Goal: Use online tool/utility: Utilize a website feature to perform a specific function

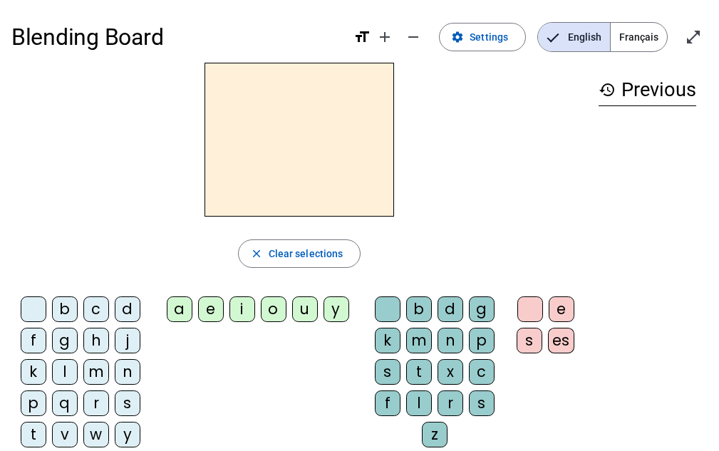
click at [63, 307] on div "b" at bounding box center [65, 309] width 26 height 26
click at [217, 311] on div "e" at bounding box center [211, 309] width 26 height 26
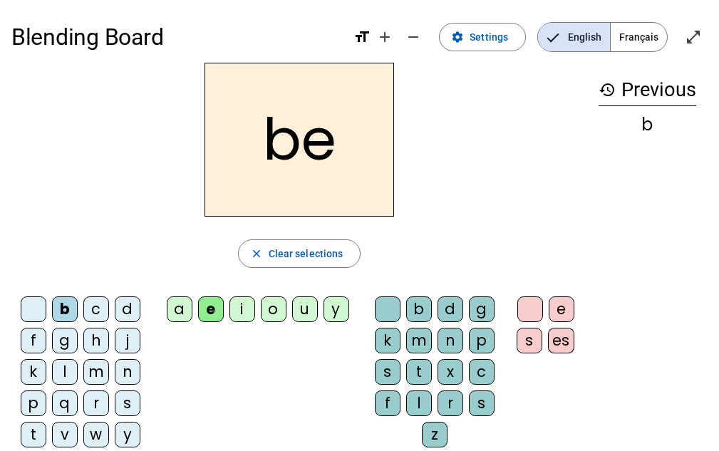
click at [482, 375] on div "c" at bounding box center [482, 372] width 26 height 26
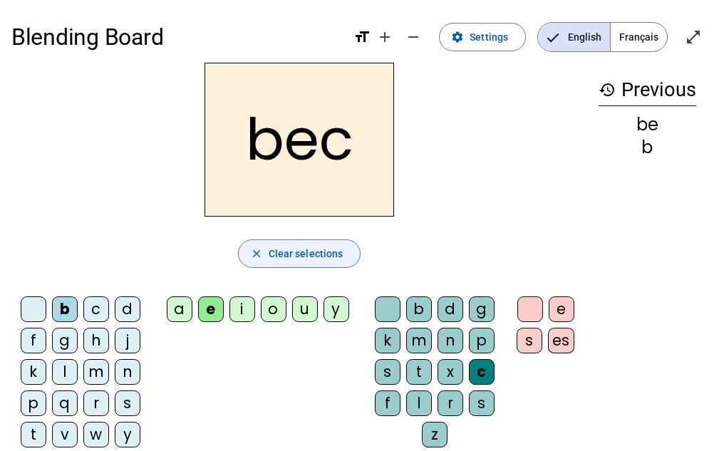
click at [257, 255] on mat-icon "close" at bounding box center [256, 253] width 13 height 13
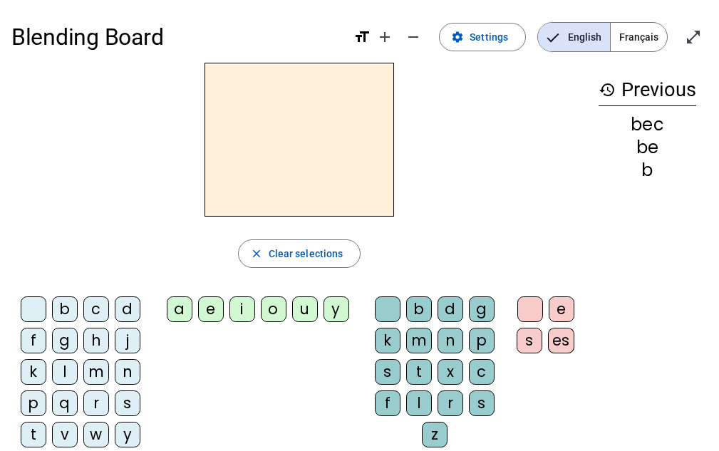
click at [123, 397] on div "s" at bounding box center [128, 403] width 26 height 26
click at [217, 313] on div "e" at bounding box center [211, 309] width 26 height 26
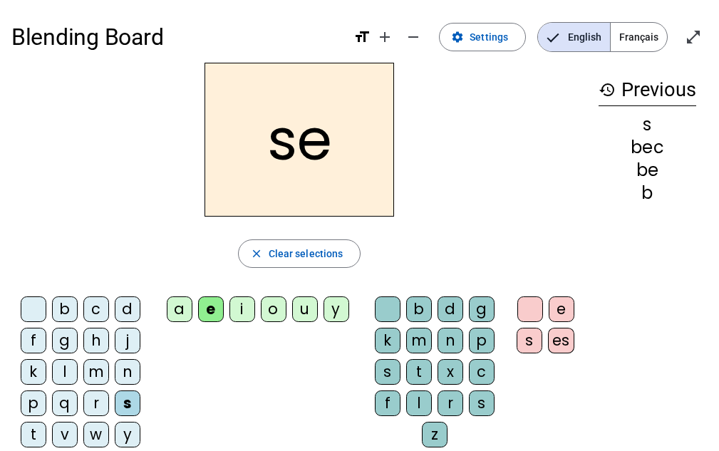
click at [484, 370] on div "c" at bounding box center [482, 372] width 26 height 26
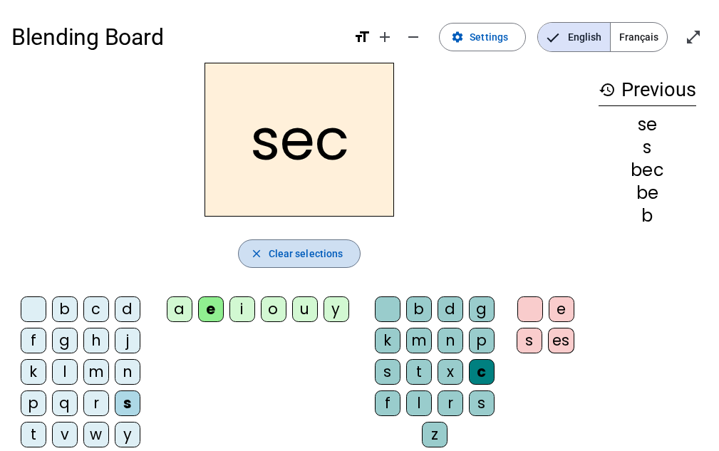
click at [333, 251] on span "Clear selections" at bounding box center [306, 253] width 75 height 17
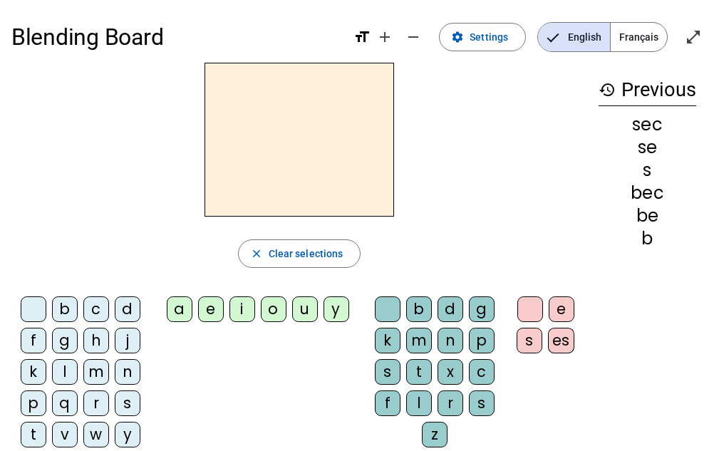
drag, startPoint x: 123, startPoint y: 405, endPoint x: 172, endPoint y: 353, distance: 71.6
click at [123, 405] on div "s" at bounding box center [128, 403] width 26 height 26
click at [174, 307] on div "a" at bounding box center [180, 309] width 26 height 26
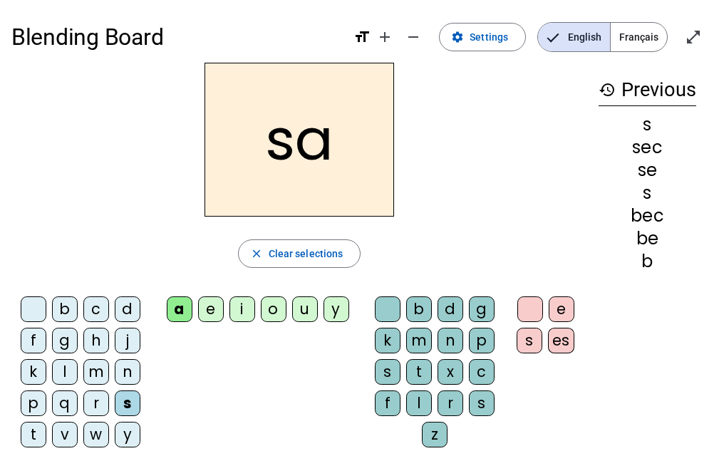
click at [483, 373] on div "c" at bounding box center [482, 372] width 26 height 26
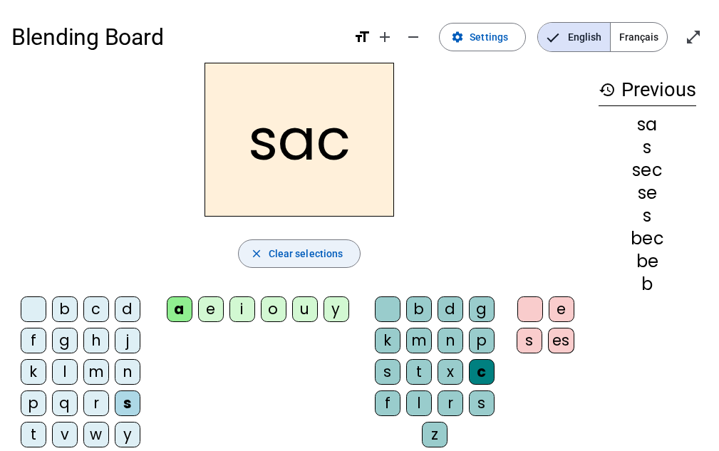
click at [290, 254] on span "Clear selections" at bounding box center [306, 253] width 75 height 17
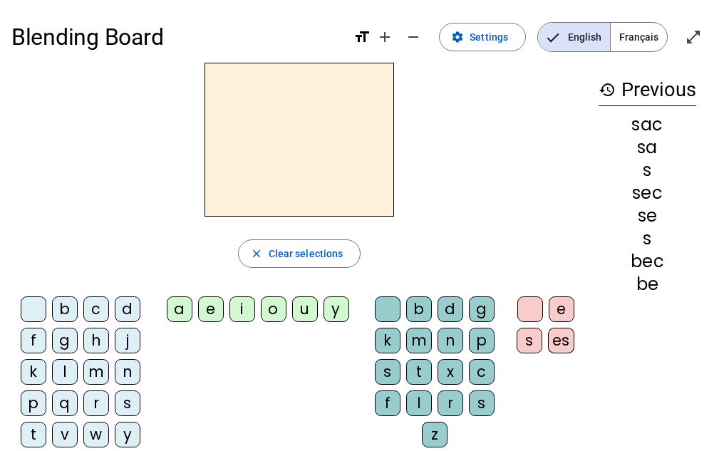
click at [129, 402] on div "s" at bounding box center [128, 403] width 26 height 26
click at [176, 312] on div "a" at bounding box center [180, 309] width 26 height 26
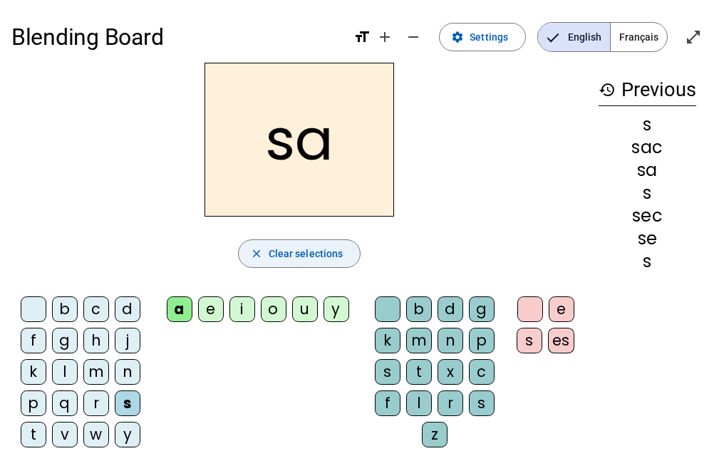
click at [265, 264] on span "button" at bounding box center [300, 253] width 122 height 34
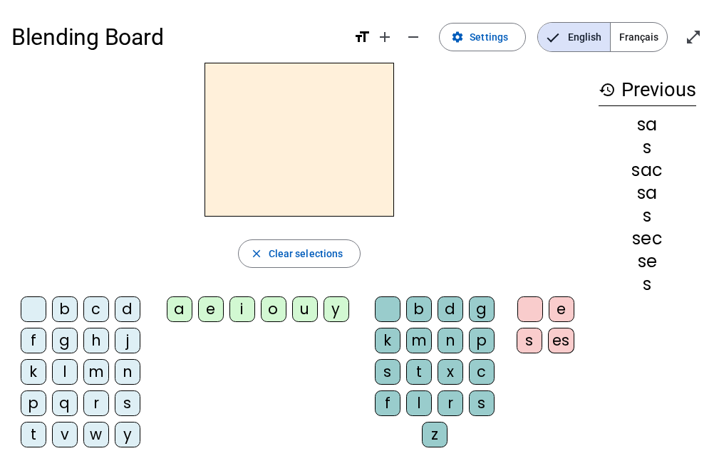
click at [63, 424] on div "v" at bounding box center [65, 435] width 26 height 26
click at [173, 318] on div "a" at bounding box center [180, 309] width 26 height 26
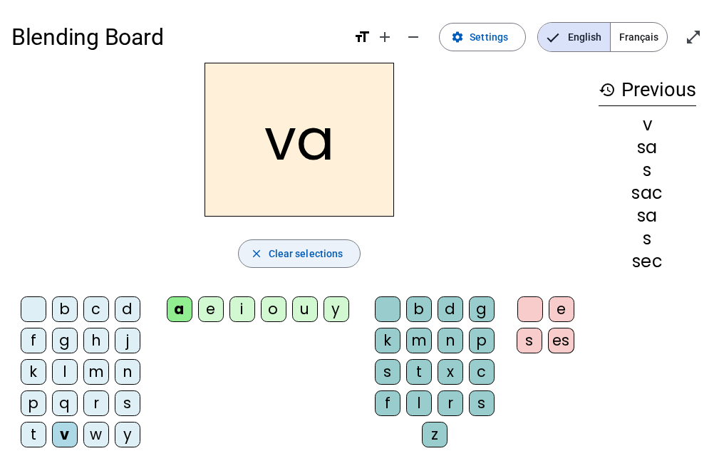
click at [265, 259] on span "button" at bounding box center [300, 253] width 122 height 34
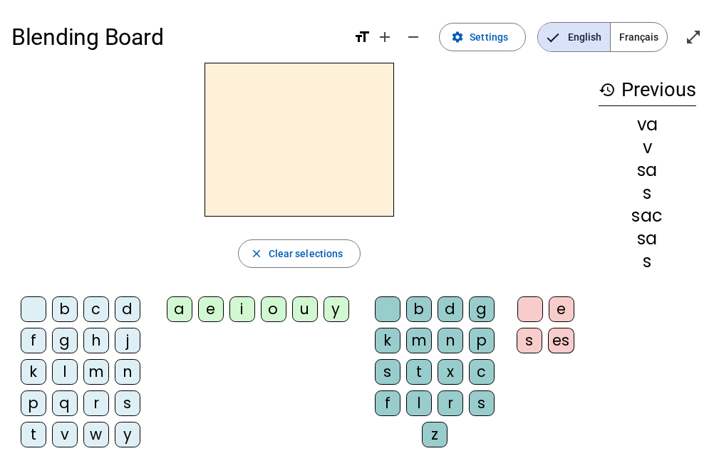
click at [66, 434] on div "v" at bounding box center [65, 435] width 26 height 26
click at [182, 306] on div "a" at bounding box center [180, 309] width 26 height 26
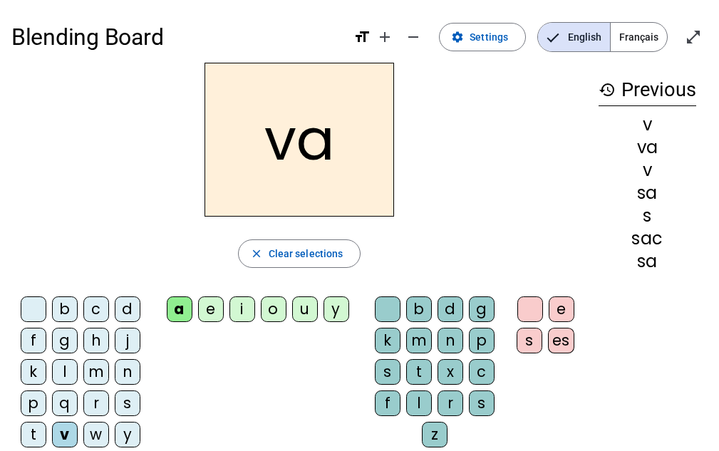
click at [418, 401] on div "l" at bounding box center [419, 403] width 26 height 26
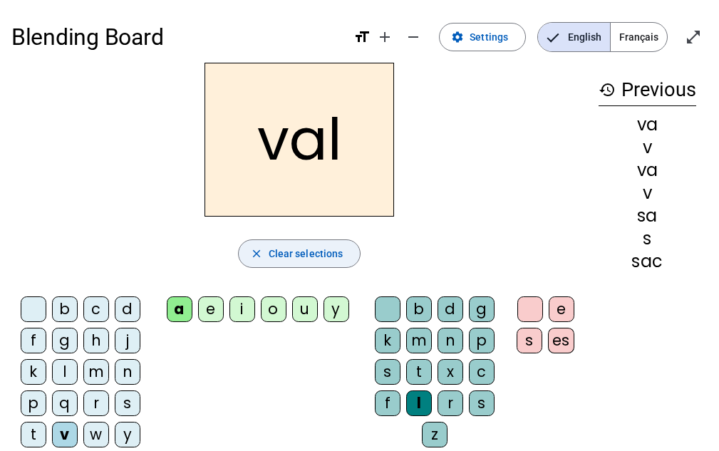
click at [288, 250] on span "Clear selections" at bounding box center [306, 253] width 75 height 17
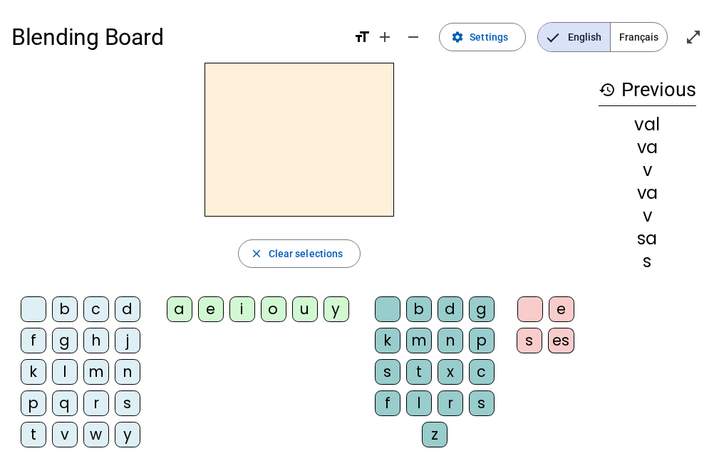
click at [100, 370] on div "m" at bounding box center [96, 372] width 26 height 26
click at [171, 314] on div "a" at bounding box center [180, 309] width 26 height 26
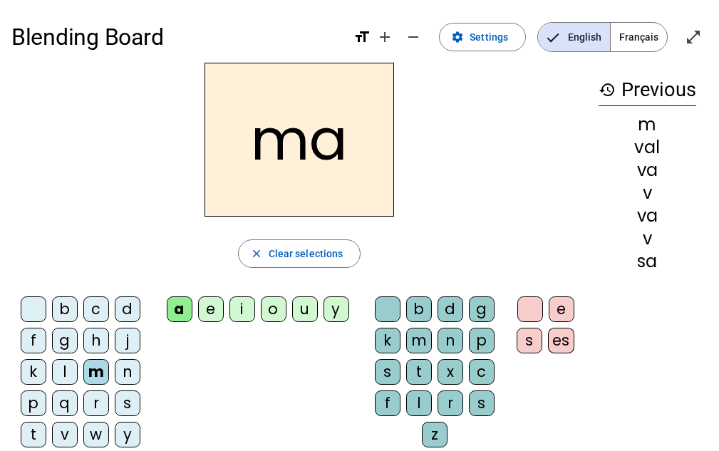
click at [416, 404] on div "l" at bounding box center [419, 403] width 26 height 26
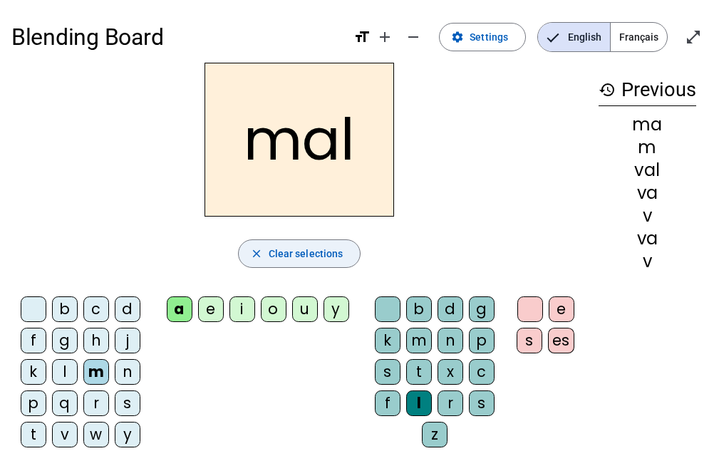
click at [296, 245] on span "Clear selections" at bounding box center [306, 253] width 75 height 17
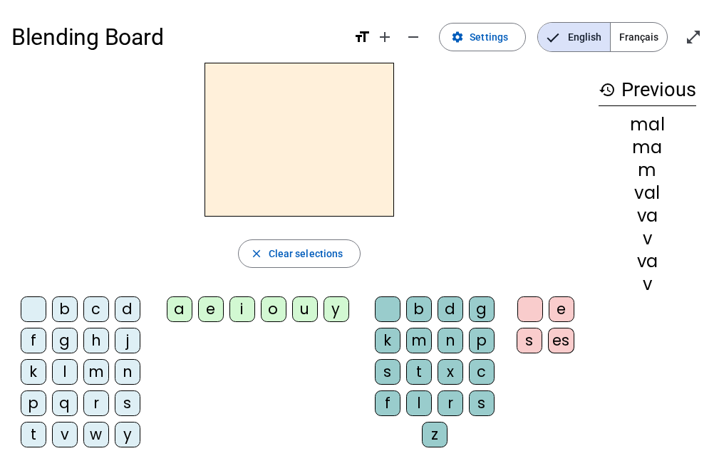
drag, startPoint x: 100, startPoint y: 363, endPoint x: 117, endPoint y: 357, distance: 18.3
click at [100, 363] on div "m" at bounding box center [96, 372] width 26 height 26
click at [238, 305] on div "i" at bounding box center [242, 309] width 26 height 26
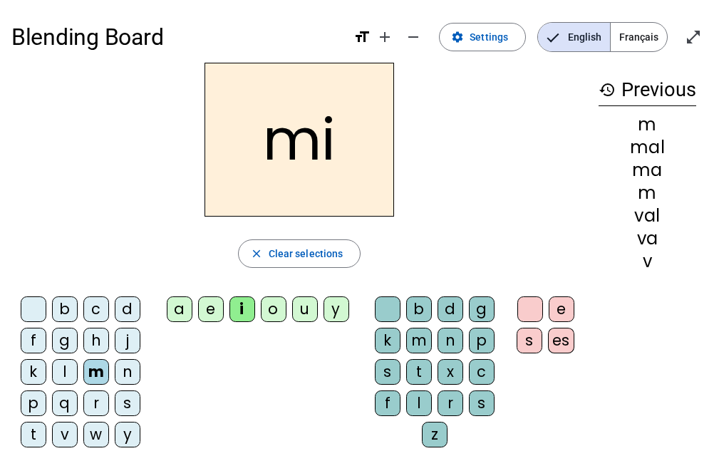
click at [416, 402] on div "l" at bounding box center [419, 403] width 26 height 26
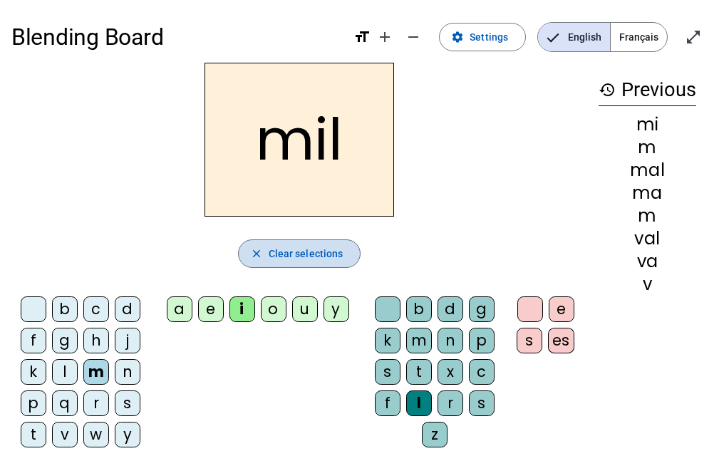
click at [306, 243] on span "button" at bounding box center [300, 253] width 122 height 34
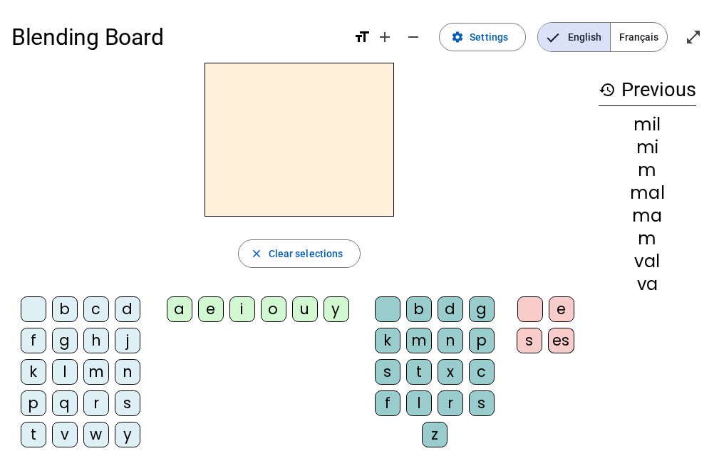
click at [128, 402] on div "s" at bounding box center [128, 403] width 26 height 26
click at [255, 305] on letter-bubble "i" at bounding box center [244, 311] width 31 height 31
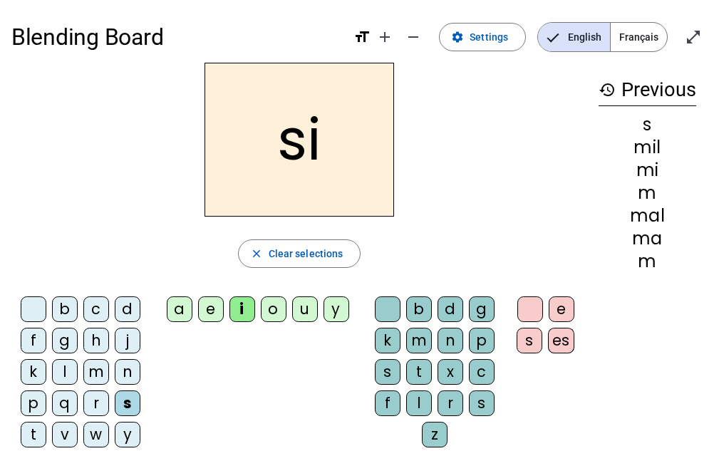
click at [422, 405] on div "l" at bounding box center [419, 403] width 26 height 26
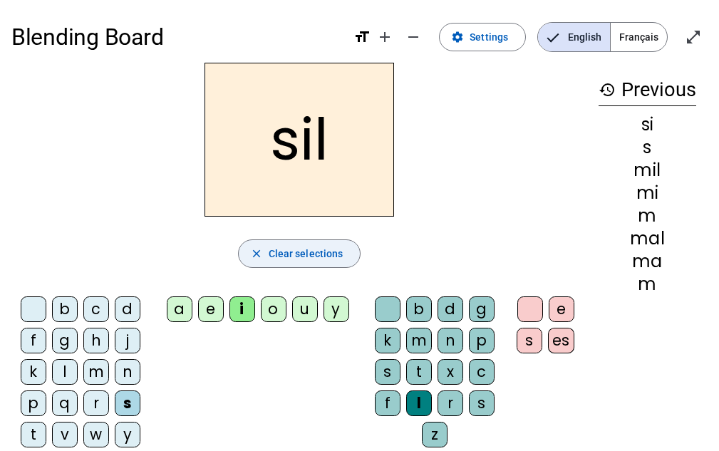
click at [302, 254] on span "Clear selections" at bounding box center [306, 253] width 75 height 17
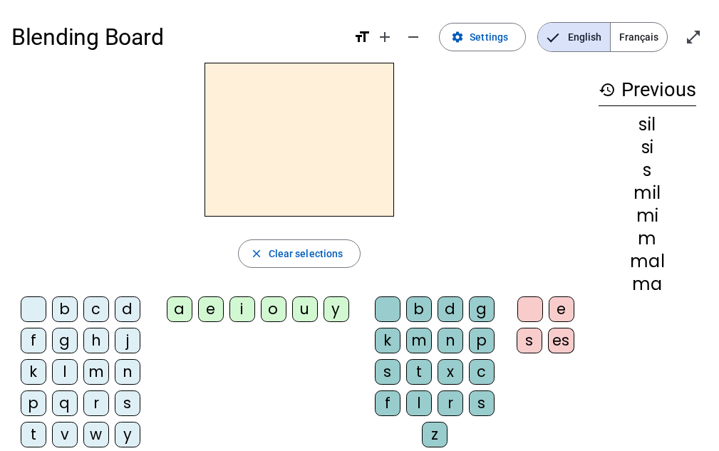
click at [131, 400] on div "s" at bounding box center [128, 403] width 26 height 26
click at [187, 306] on div "a" at bounding box center [180, 309] width 26 height 26
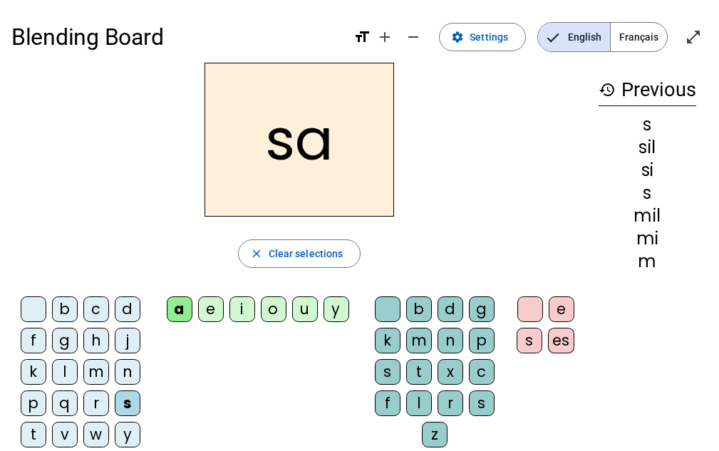
click at [422, 401] on div "l" at bounding box center [419, 403] width 26 height 26
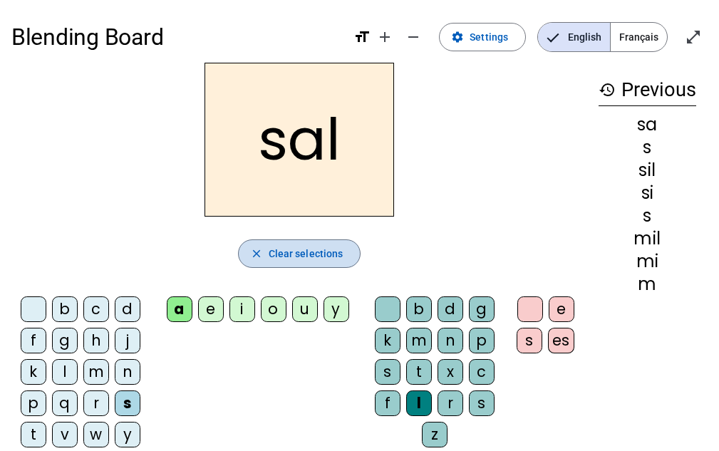
click at [286, 256] on span "Clear selections" at bounding box center [306, 253] width 75 height 17
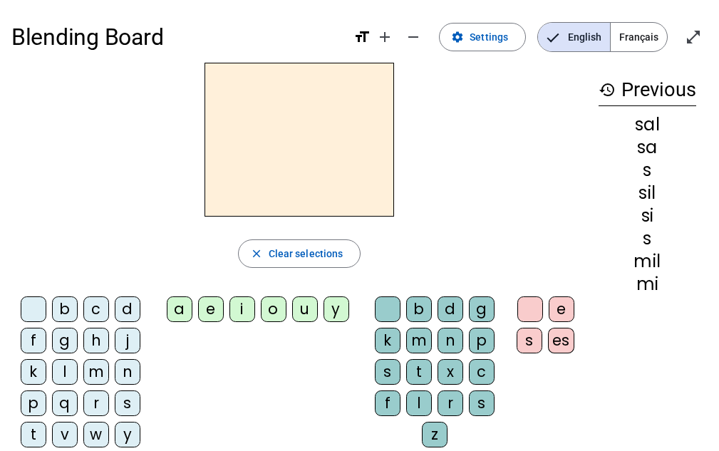
click at [127, 399] on div "s" at bounding box center [128, 403] width 26 height 26
click at [278, 319] on div "o" at bounding box center [274, 309] width 26 height 26
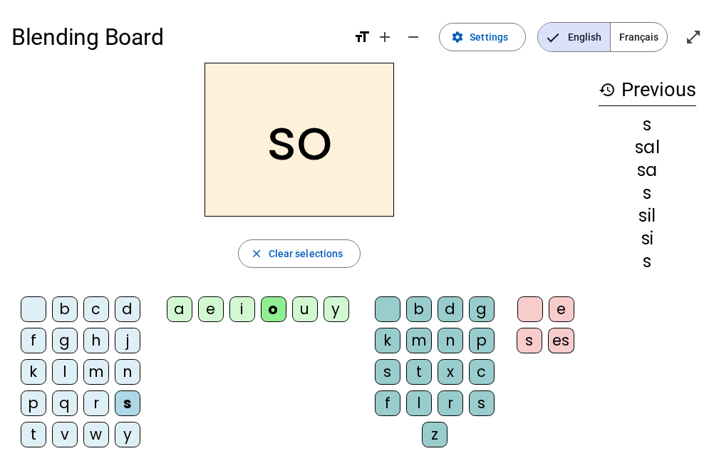
click at [427, 405] on div "l" at bounding box center [419, 403] width 26 height 26
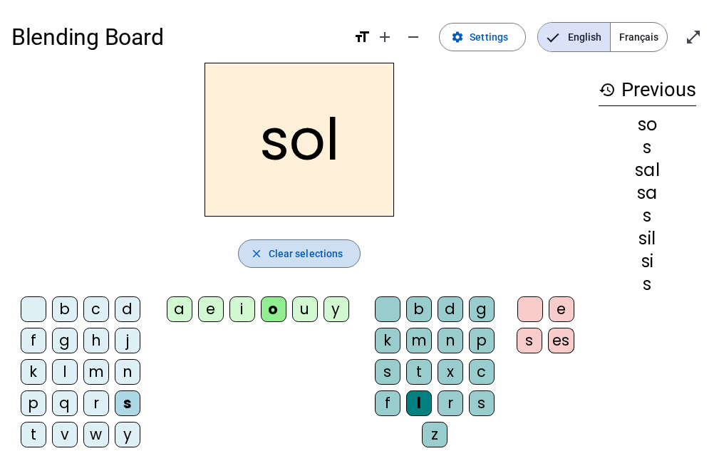
click at [323, 245] on span "Clear selections" at bounding box center [306, 253] width 75 height 17
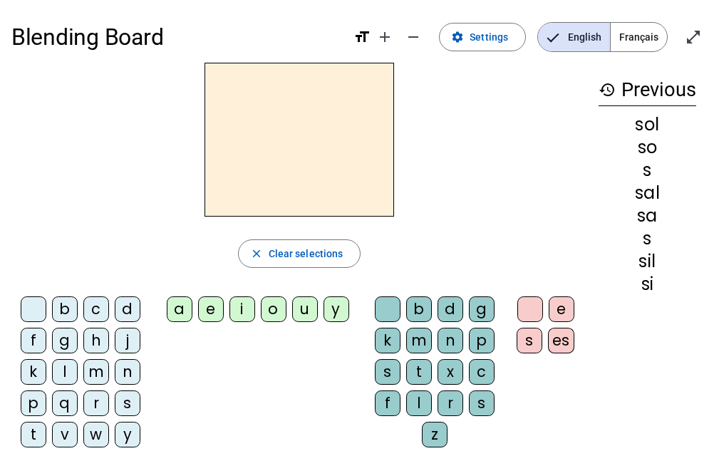
click at [124, 398] on div "s" at bounding box center [128, 403] width 26 height 26
click at [201, 317] on div "e" at bounding box center [211, 309] width 26 height 26
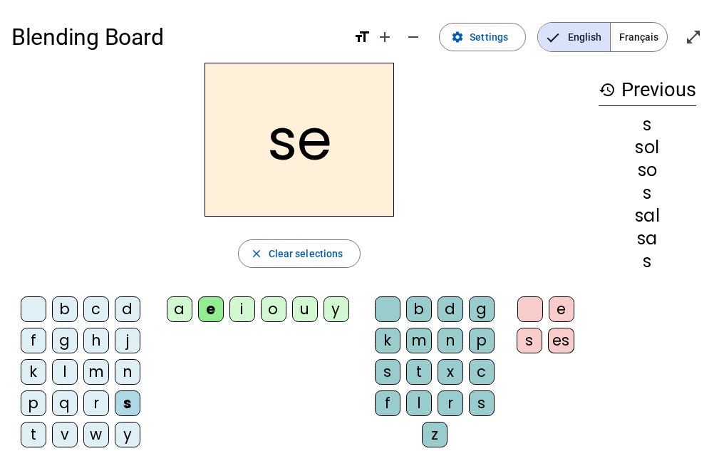
click at [415, 402] on div "l" at bounding box center [419, 403] width 26 height 26
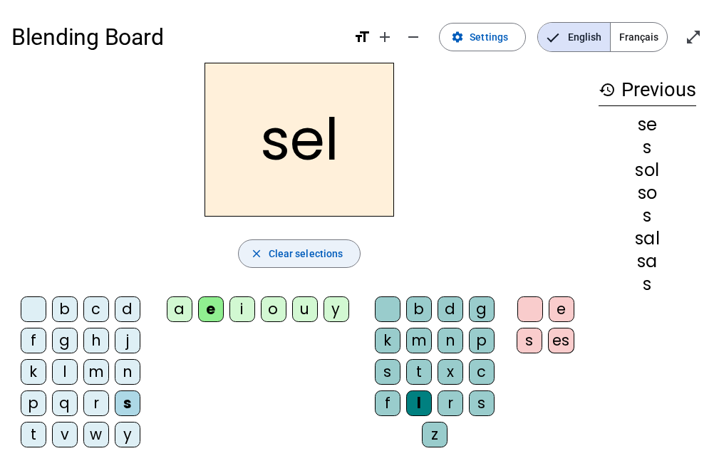
click at [326, 259] on span "Clear selections" at bounding box center [306, 253] width 75 height 17
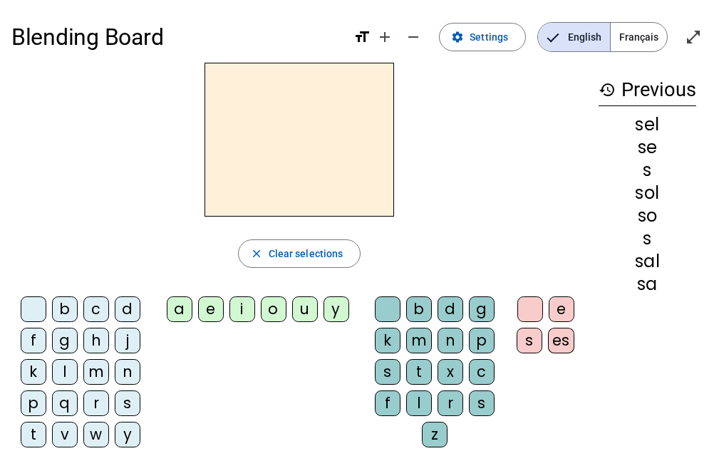
click at [70, 340] on div "g" at bounding box center [65, 341] width 26 height 26
click at [213, 316] on div "e" at bounding box center [211, 309] width 26 height 26
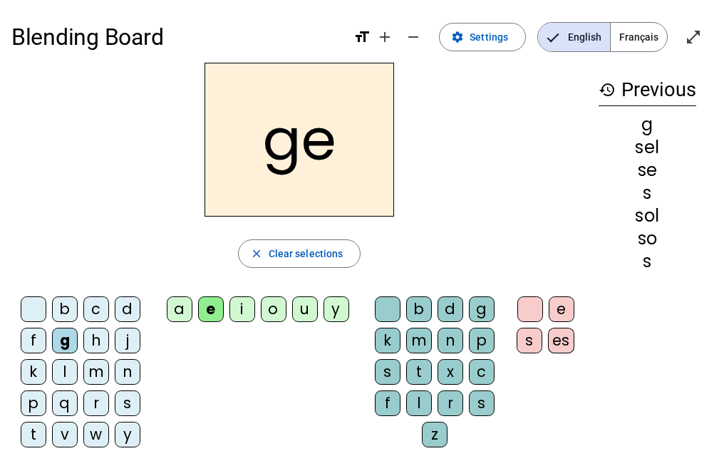
click at [410, 398] on div "l" at bounding box center [419, 403] width 26 height 26
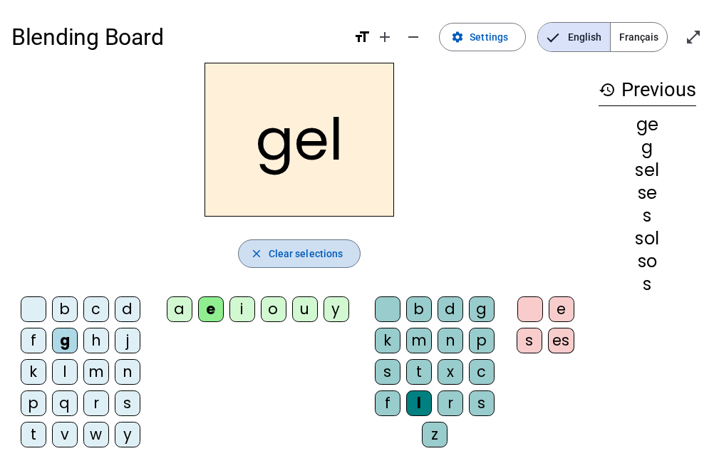
click at [316, 248] on span "Clear selections" at bounding box center [306, 253] width 75 height 17
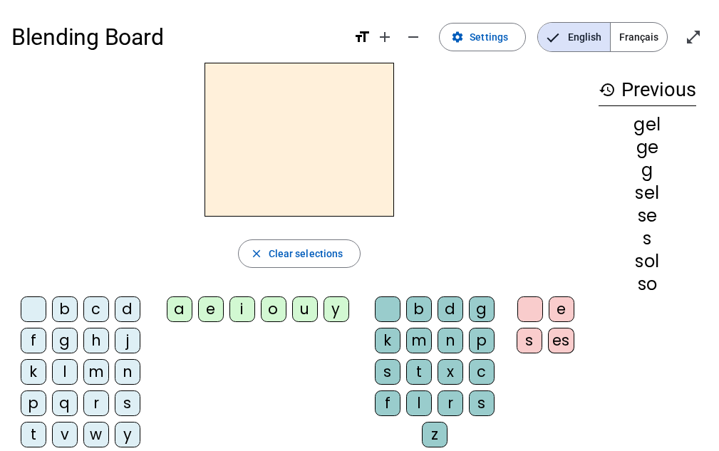
click at [72, 313] on div "b" at bounding box center [65, 309] width 26 height 26
click at [217, 309] on div "e" at bounding box center [211, 309] width 26 height 26
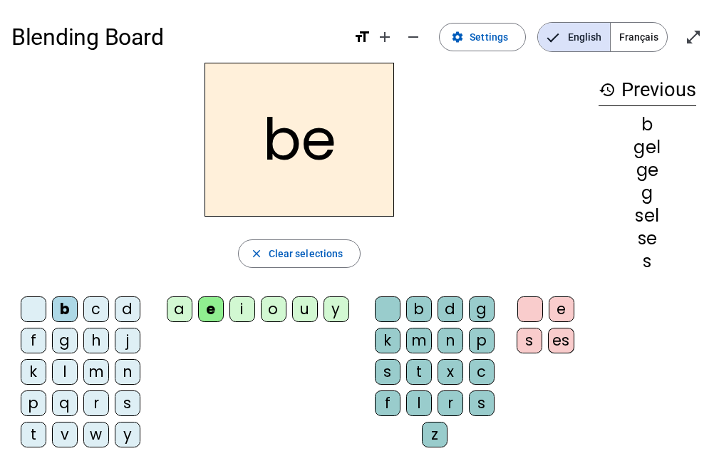
click at [424, 402] on div "l" at bounding box center [419, 403] width 26 height 26
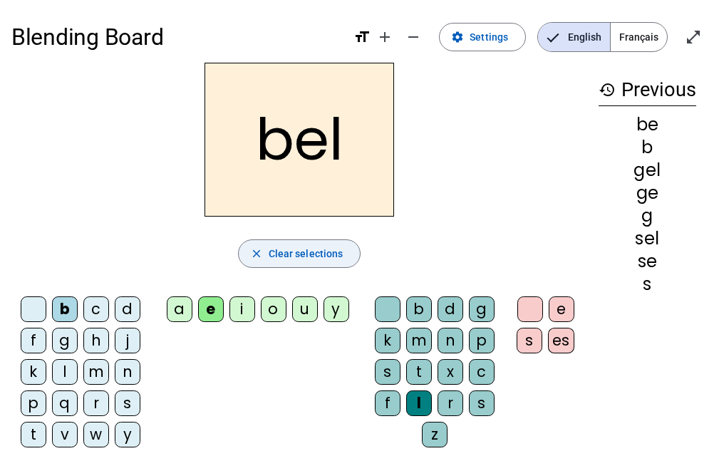
click at [303, 260] on span "Clear selections" at bounding box center [306, 253] width 75 height 17
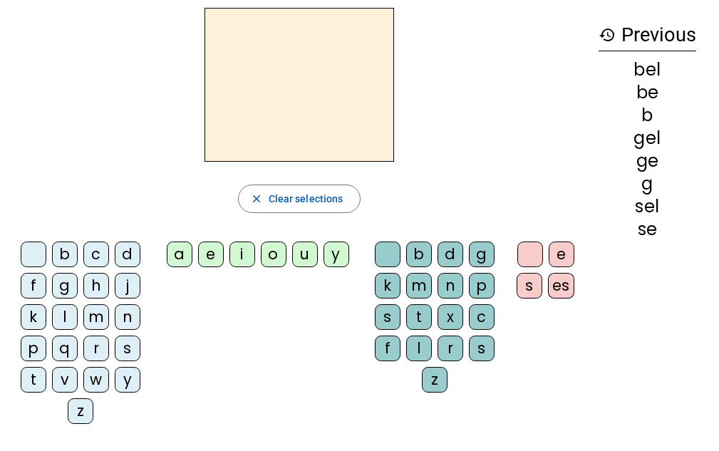
scroll to position [71, 0]
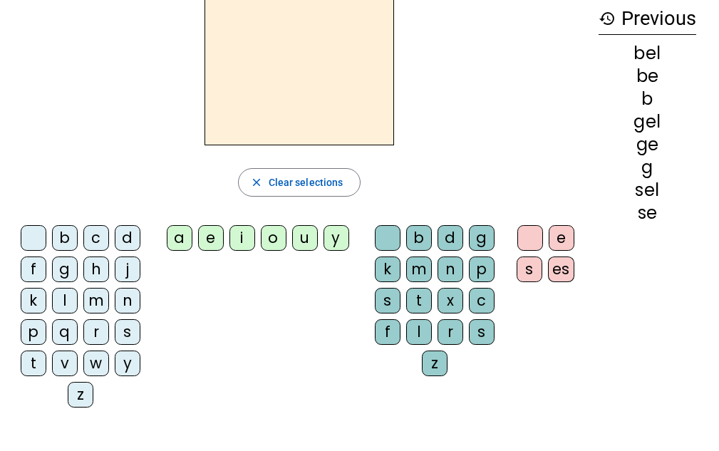
click at [43, 365] on div "t" at bounding box center [34, 363] width 26 height 26
click at [207, 248] on div "e" at bounding box center [211, 238] width 26 height 26
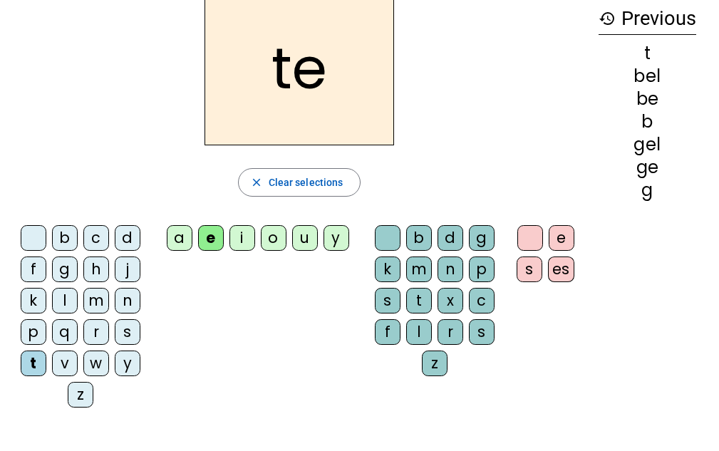
click at [422, 327] on div "l" at bounding box center [419, 332] width 26 height 26
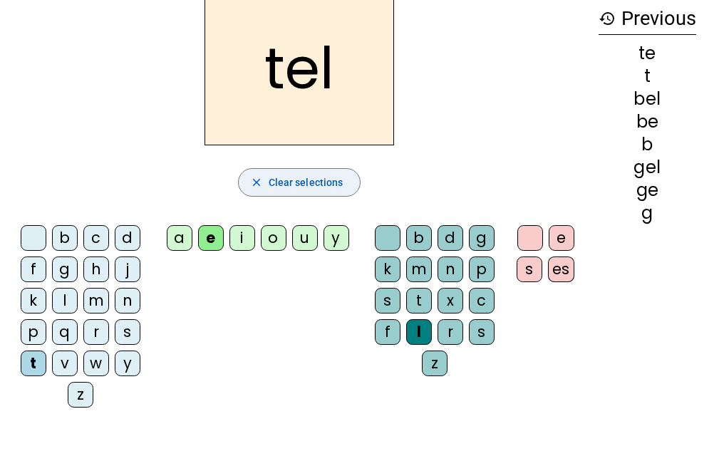
click at [304, 186] on span "Clear selections" at bounding box center [306, 182] width 75 height 17
